Goal: Communication & Community: Participate in discussion

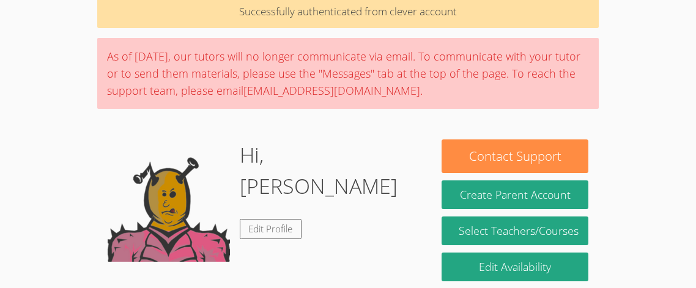
scroll to position [122, 0]
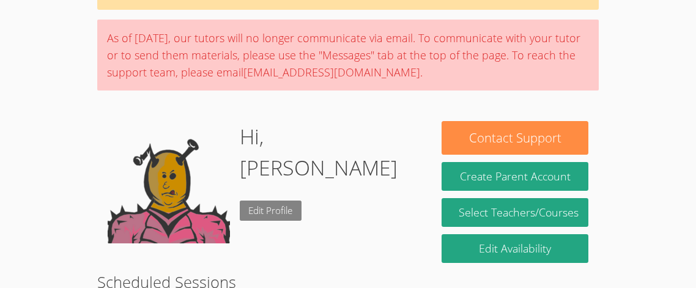
click at [271, 201] on link "Edit Profile" at bounding box center [271, 211] width 62 height 20
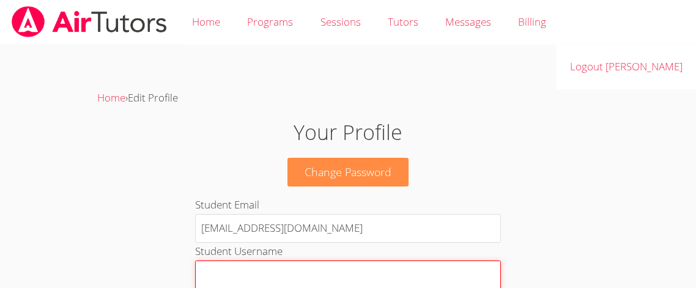
click at [353, 260] on input "Student Username" at bounding box center [348, 274] width 306 height 29
click at [30, 34] on img at bounding box center [89, 21] width 158 height 31
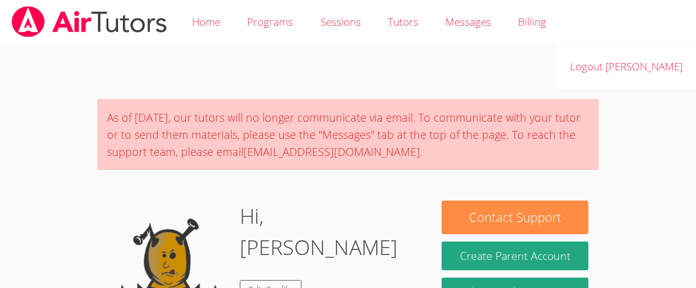
scroll to position [24, 0]
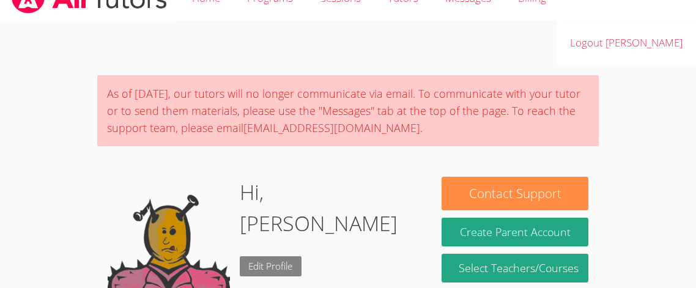
click at [275, 256] on link "Edit Profile" at bounding box center [271, 266] width 62 height 20
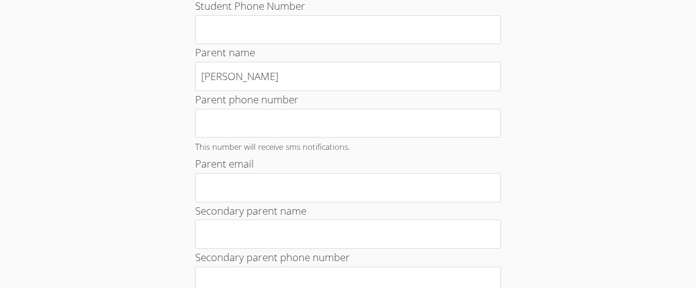
scroll to position [317, 0]
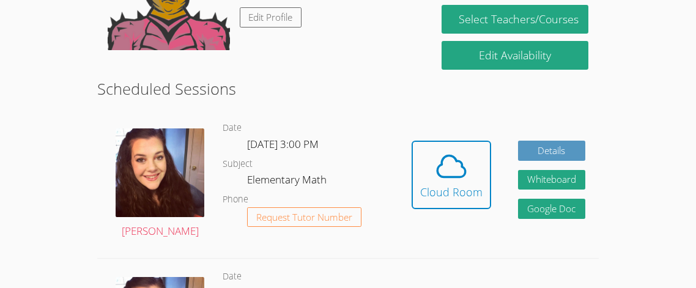
scroll to position [317, 0]
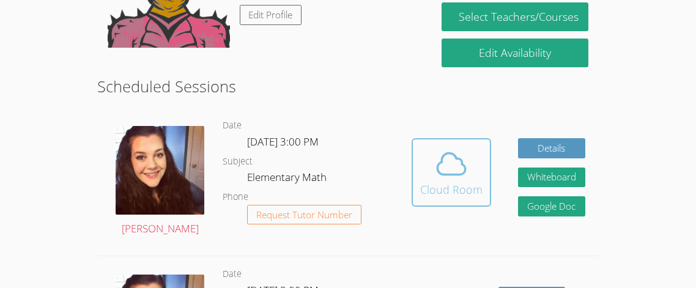
click at [466, 147] on icon at bounding box center [451, 164] width 34 height 34
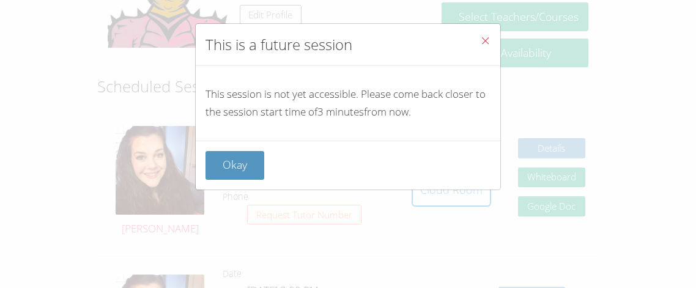
click at [267, 190] on div "This is a future session This session is not yet accessible. Please come back c…" at bounding box center [348, 144] width 696 height 288
drag, startPoint x: 267, startPoint y: 190, endPoint x: 237, endPoint y: 168, distance: 37.5
click at [237, 168] on div "This is a future session This session is not yet accessible. Please come back c…" at bounding box center [348, 144] width 696 height 288
click at [230, 162] on button "Okay" at bounding box center [234, 165] width 59 height 29
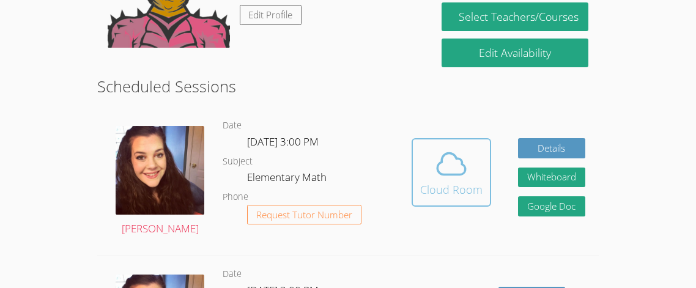
click at [430, 138] on button "Cloud Room" at bounding box center [451, 172] width 79 height 68
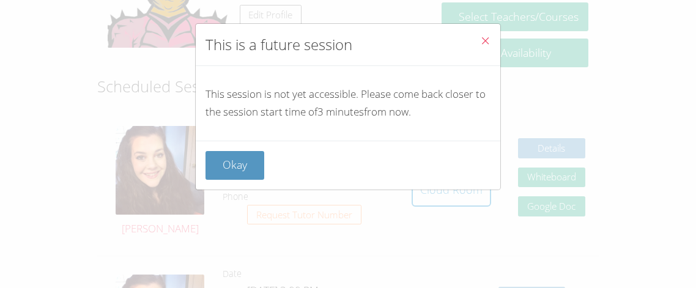
click at [481, 39] on icon "Close" at bounding box center [485, 40] width 10 height 10
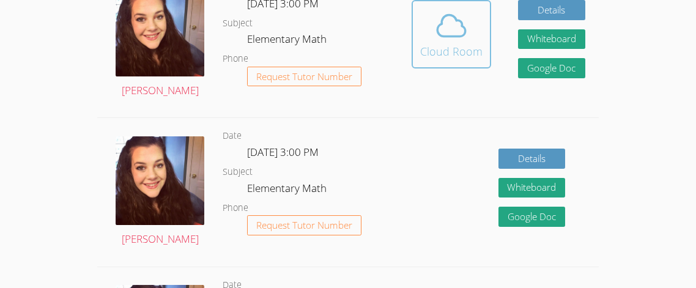
scroll to position [440, 0]
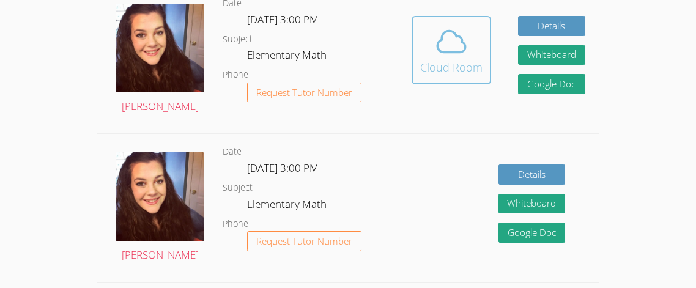
click at [462, 31] on button "Cloud Room" at bounding box center [451, 50] width 79 height 68
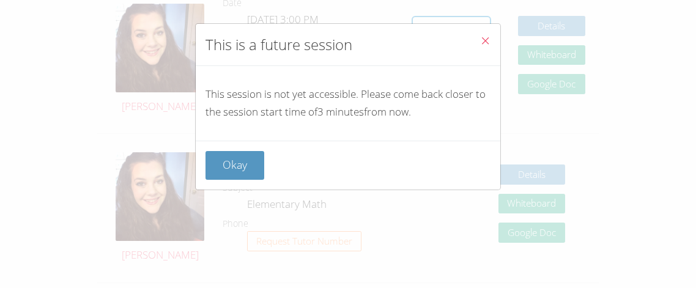
click at [489, 28] on button "Close" at bounding box center [485, 42] width 30 height 37
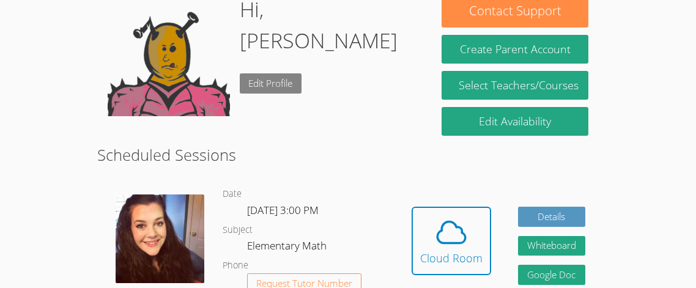
scroll to position [238, 0]
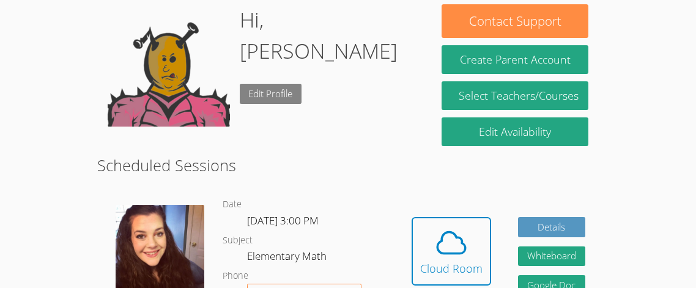
click at [295, 84] on link "Edit Profile" at bounding box center [271, 94] width 62 height 20
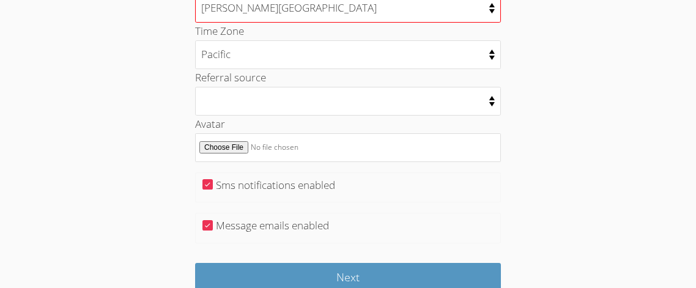
scroll to position [739, 0]
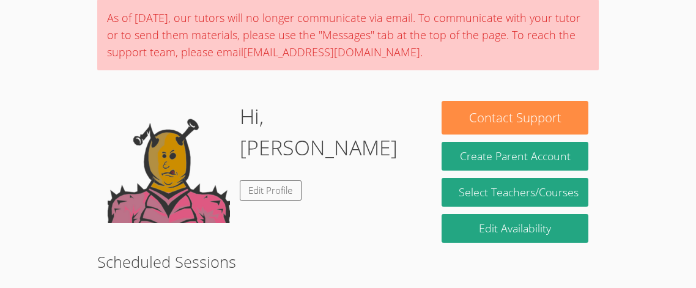
scroll to position [141, 0]
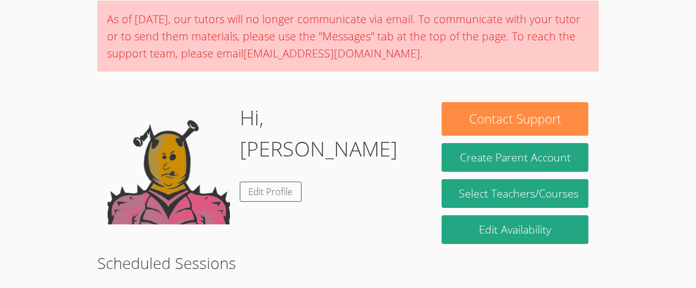
click at [188, 161] on img at bounding box center [169, 163] width 122 height 122
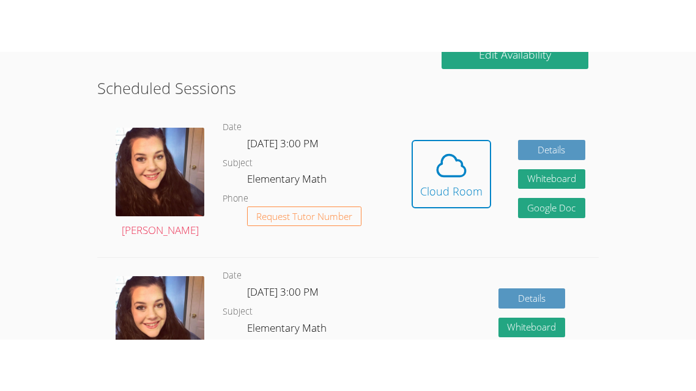
scroll to position [366, 0]
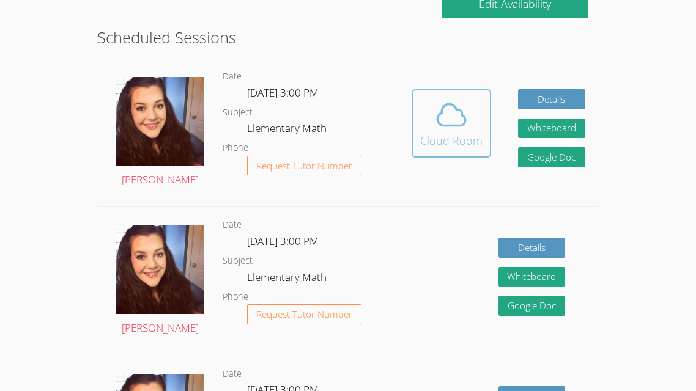
click at [440, 98] on icon at bounding box center [451, 115] width 34 height 34
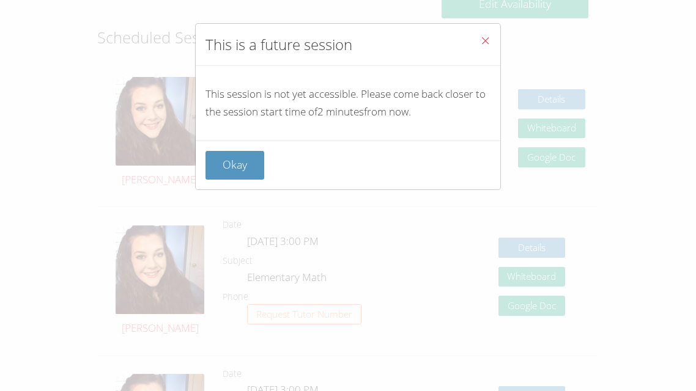
click at [483, 48] on span "Close" at bounding box center [485, 42] width 10 height 14
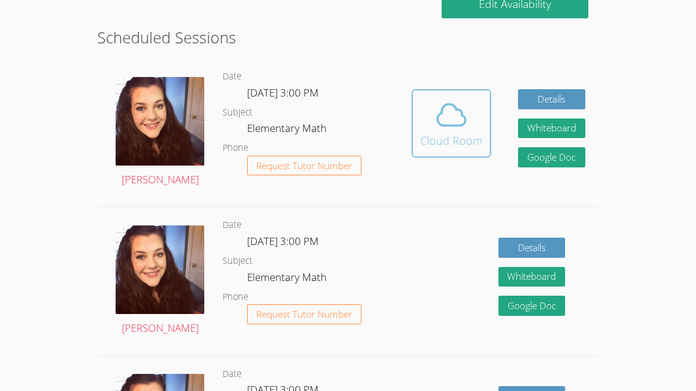
click at [460, 132] on div "Cloud Room" at bounding box center [451, 140] width 62 height 17
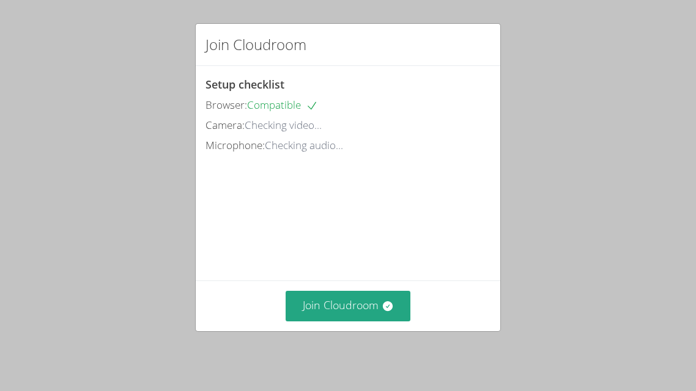
click at [176, 86] on div "Join Cloudroom Setup checklist Browser: Compatible Camera: Checking video... Mi…" at bounding box center [348, 195] width 696 height 391
click at [367, 294] on div "Join Cloudroom" at bounding box center [348, 306] width 305 height 50
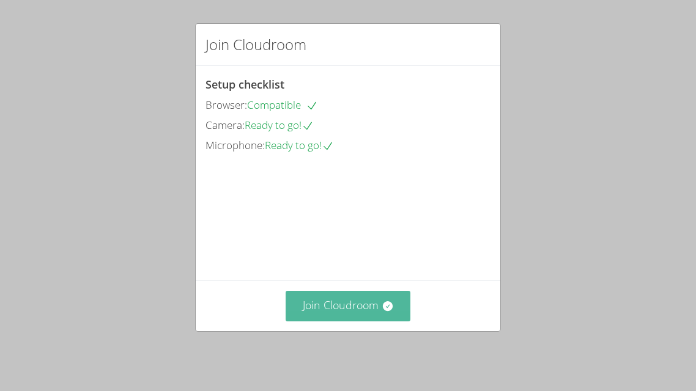
click at [361, 313] on button "Join Cloudroom" at bounding box center [348, 306] width 125 height 30
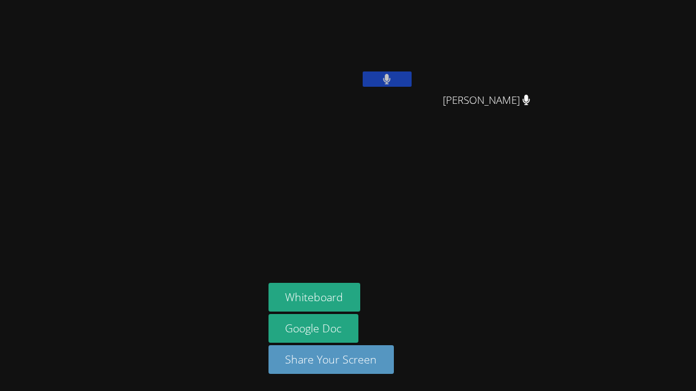
click at [151, 246] on div at bounding box center [132, 196] width 254 height 382
click at [574, 211] on div "Stephen Rosales Elena Landaverde Elena Landaverde Whiteboard Google Doc Share Y…" at bounding box center [348, 195] width 696 height 391
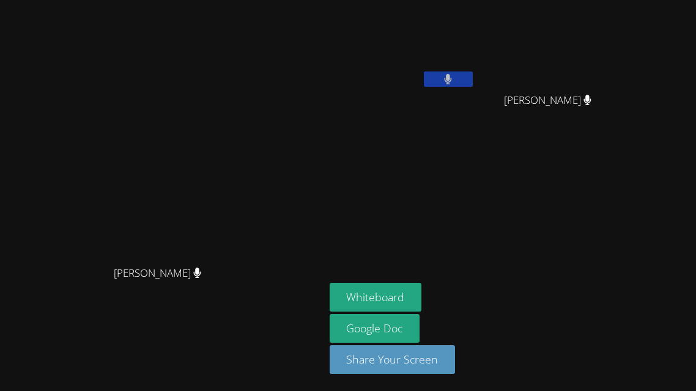
click at [630, 141] on aside "Stephen Rosales Elena Landaverde Elena Landaverde Whiteboard Google Doc Share Y…" at bounding box center [478, 195] width 306 height 391
click at [475, 62] on video at bounding box center [403, 46] width 146 height 82
click at [475, 68] on video at bounding box center [403, 46] width 146 height 82
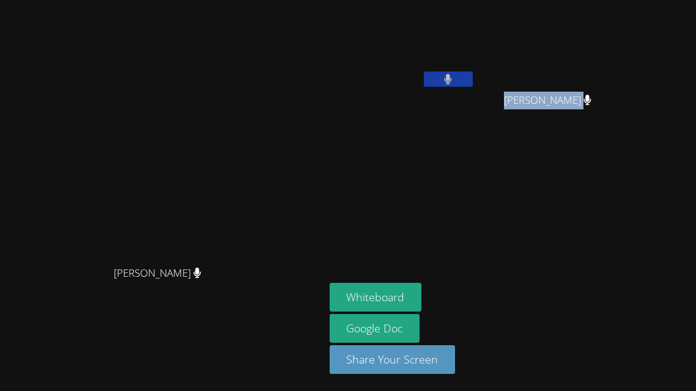
click at [473, 78] on button at bounding box center [448, 79] width 49 height 15
click at [454, 75] on icon at bounding box center [447, 79] width 13 height 10
click at [626, 110] on div "Elena Landaverde" at bounding box center [553, 111] width 146 height 49
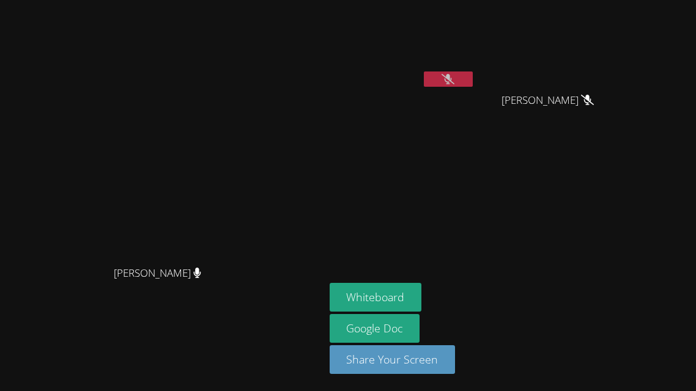
drag, startPoint x: 687, startPoint y: 115, endPoint x: 583, endPoint y: 330, distance: 239.0
click at [583, 330] on aside "Stephen Rosales Elena Landaverde Elena Landaverde Whiteboard Google Doc Share Y…" at bounding box center [478, 195] width 306 height 391
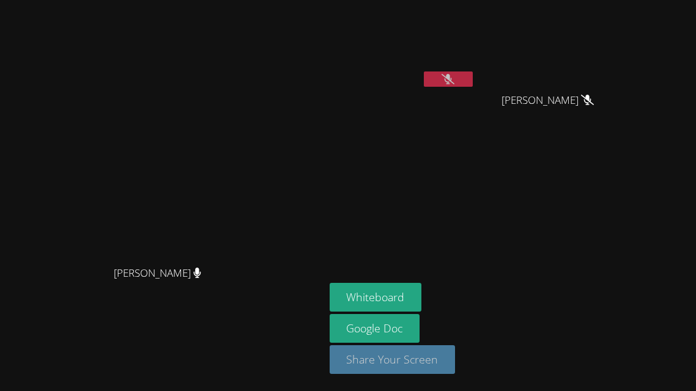
click at [441, 373] on button "Share Your Screen" at bounding box center [393, 359] width 126 height 29
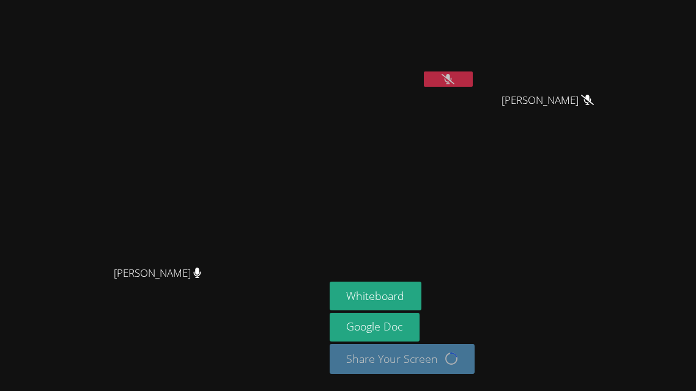
click at [630, 333] on aside "Stephen Rosales Elena Landaverde Elena Landaverde Whiteboard Google Doc Share Y…" at bounding box center [478, 195] width 306 height 391
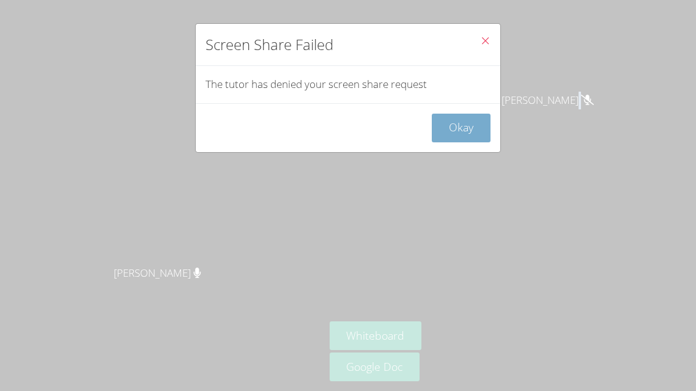
click at [467, 125] on button "Okay" at bounding box center [461, 128] width 59 height 29
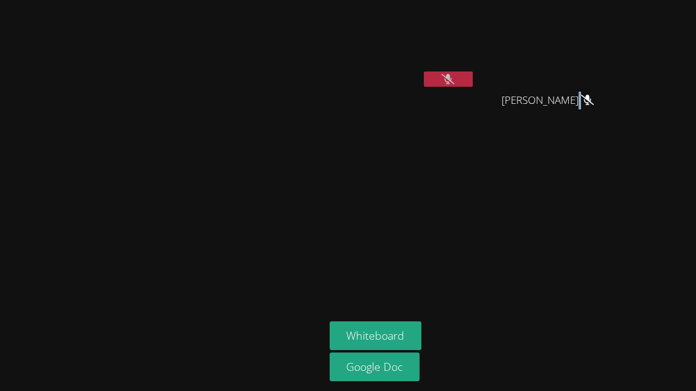
drag, startPoint x: 351, startPoint y: 172, endPoint x: 364, endPoint y: 204, distance: 33.7
click at [254, 204] on video at bounding box center [161, 171] width 183 height 177
click at [452, 75] on icon at bounding box center [448, 79] width 8 height 10
click at [475, 64] on video at bounding box center [403, 46] width 146 height 82
click at [473, 72] on button at bounding box center [448, 79] width 49 height 15
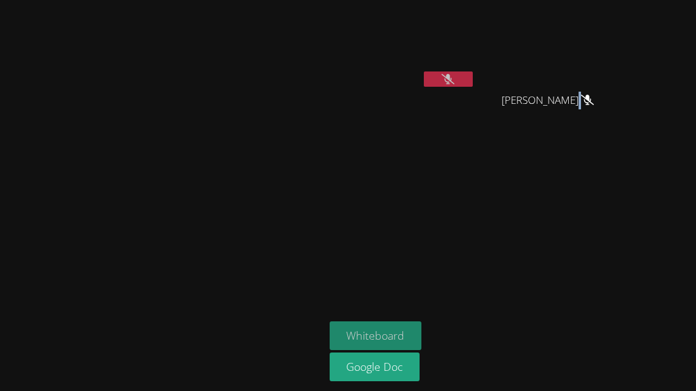
click at [422, 334] on button "Whiteboard" at bounding box center [376, 336] width 92 height 29
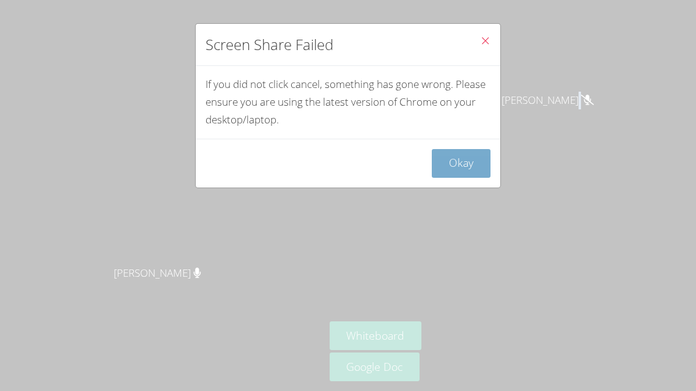
click at [461, 166] on button "Okay" at bounding box center [461, 163] width 59 height 29
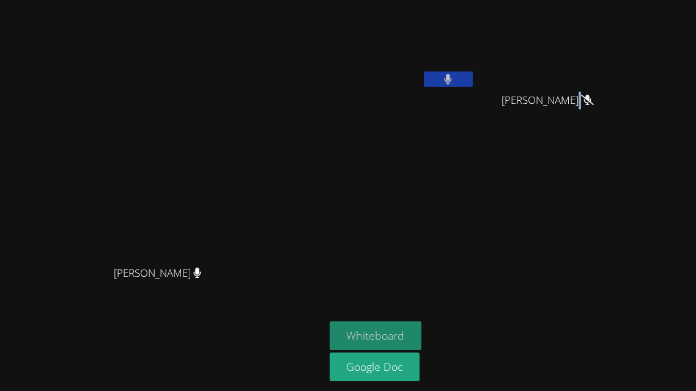
click at [422, 333] on button "Whiteboard" at bounding box center [376, 336] width 92 height 29
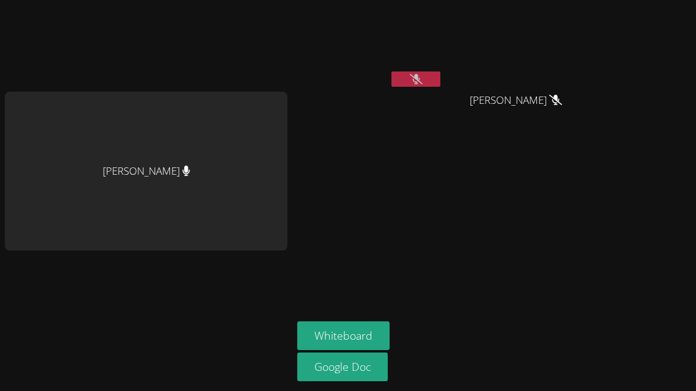
click at [358, 144] on aside "Stephen Rosales Elena Landaverde Elena Landaverde Whiteboard Google Doc" at bounding box center [445, 195] width 306 height 391
drag, startPoint x: 384, startPoint y: 188, endPoint x: 602, endPoint y: 241, distance: 224.5
click at [602, 241] on div "Jacquelyn Carbo Stephen Rosales Elena Landaverde Elena Landaverde Whiteboard Go…" at bounding box center [348, 195] width 696 height 391
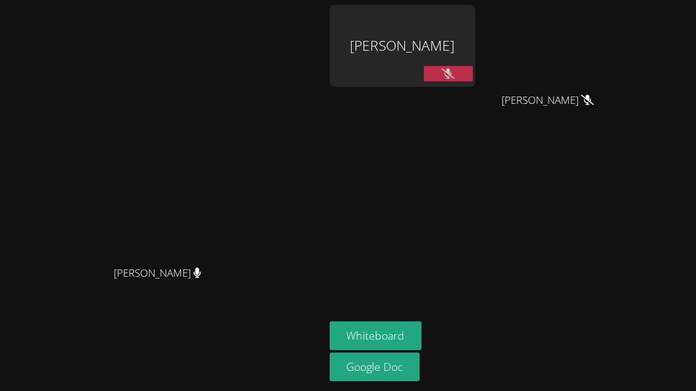
click at [630, 274] on aside "Stephen Rosales Elena Landaverde Elena Landaverde Whiteboard Google Doc" at bounding box center [478, 195] width 306 height 391
click at [434, 21] on div "Stephen Rosales" at bounding box center [403, 46] width 146 height 82
click at [440, 24] on div "Stephen Rosales" at bounding box center [403, 46] width 146 height 82
click at [475, 53] on div "Stephen Rosales" at bounding box center [403, 46] width 146 height 82
click at [449, 32] on div "Stephen Rosales" at bounding box center [403, 46] width 146 height 82
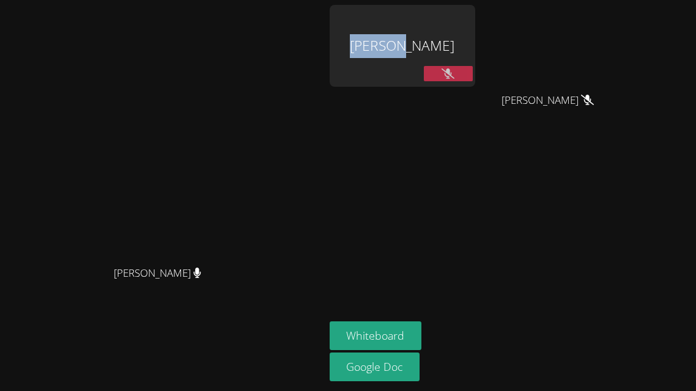
click at [449, 32] on div "Stephen Rosales" at bounding box center [403, 46] width 146 height 82
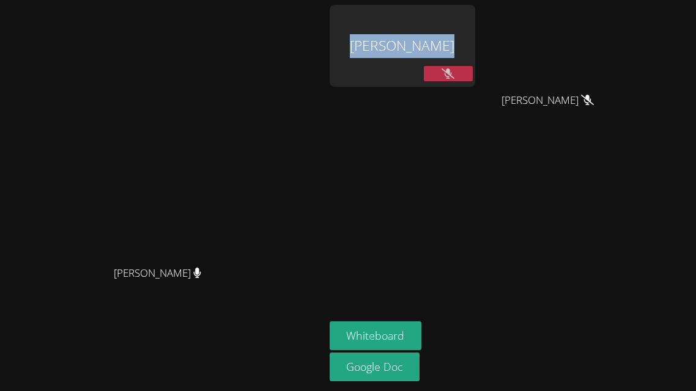
click at [449, 32] on div "Stephen Rosales" at bounding box center [403, 46] width 146 height 82
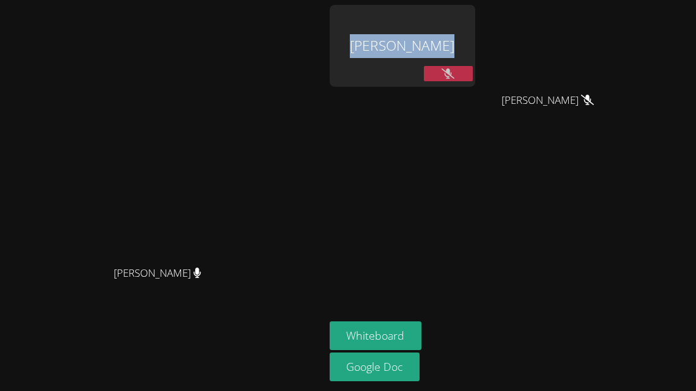
click at [449, 32] on div "Stephen Rosales" at bounding box center [403, 46] width 146 height 82
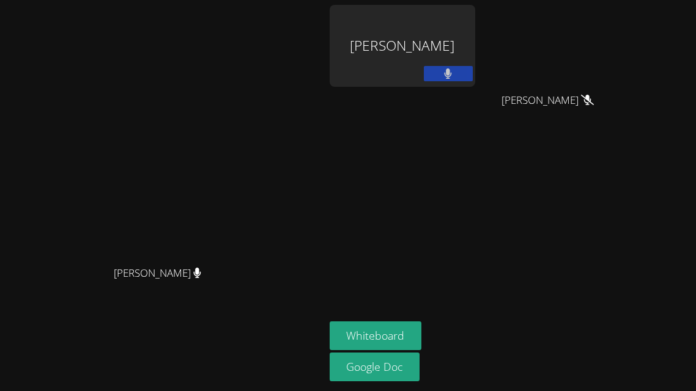
click at [475, 54] on div "Stephen Rosales" at bounding box center [403, 46] width 146 height 82
click at [462, 64] on div "Stephen Rosales" at bounding box center [403, 46] width 146 height 82
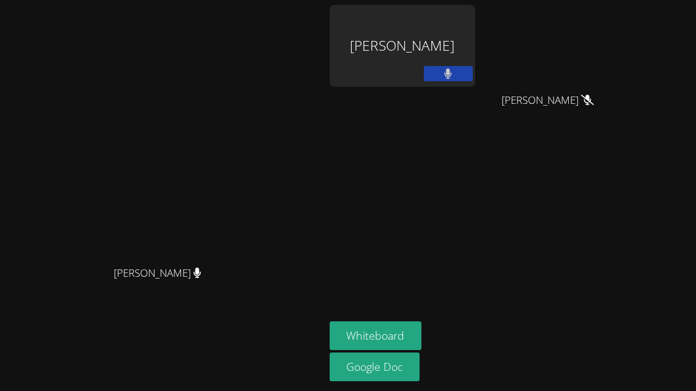
click at [462, 64] on div "Stephen Rosales" at bounding box center [403, 46] width 146 height 82
click at [454, 51] on div at bounding box center [454, 51] width 0 height 0
click at [462, 64] on div "Stephen Rosales" at bounding box center [403, 46] width 146 height 82
click at [462, 0] on div at bounding box center [348, 0] width 696 height 0
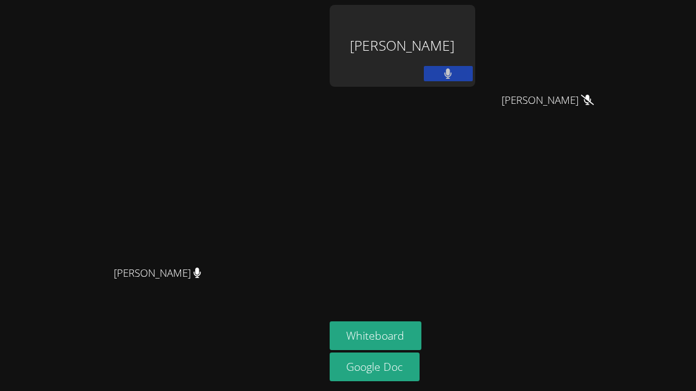
click at [526, 0] on div "Close" at bounding box center [348, 0] width 696 height 0
